Goal: Information Seeking & Learning: Learn about a topic

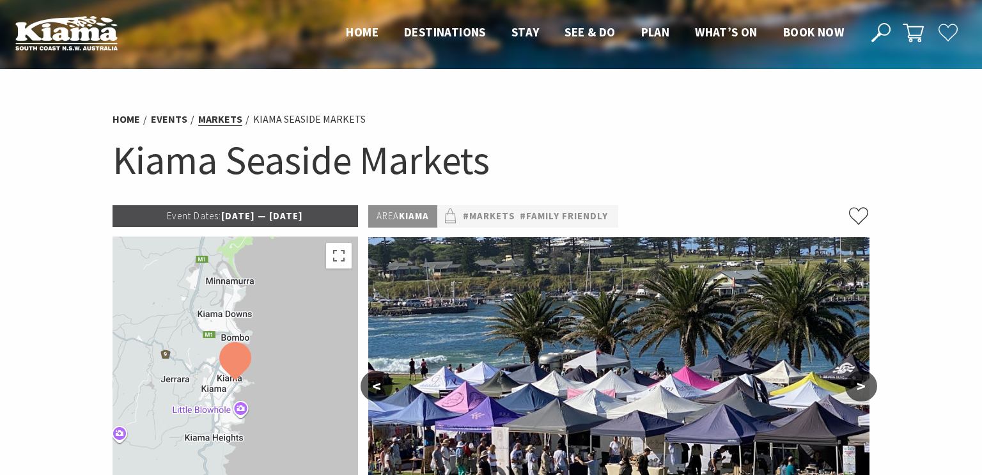
click at [233, 121] on link "Markets" at bounding box center [220, 119] width 44 height 13
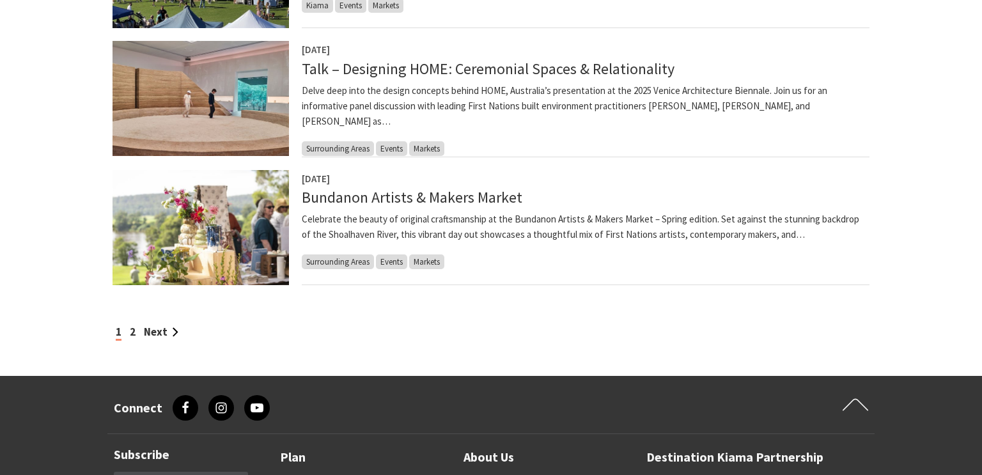
scroll to position [1123, 0]
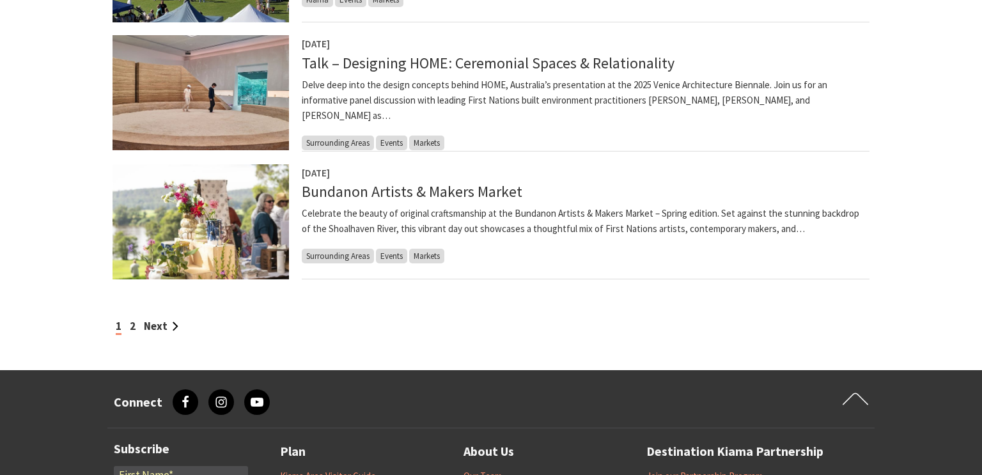
click at [136, 328] on div "1 2 Next" at bounding box center [491, 326] width 757 height 17
click at [134, 328] on link "2" at bounding box center [133, 326] width 6 height 14
